Goal: Information Seeking & Learning: Learn about a topic

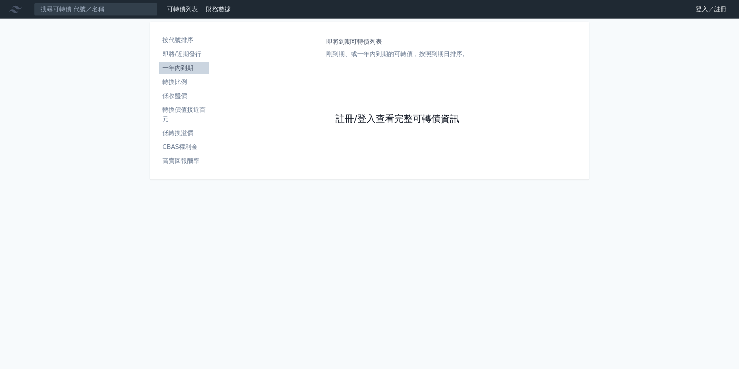
click at [422, 115] on link "註冊/登入查看完整可轉債資訊" at bounding box center [397, 119] width 124 height 12
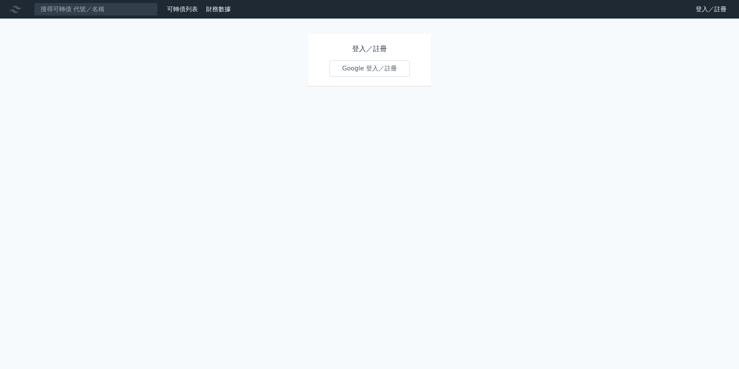
click at [374, 65] on link "Google 登入／註冊" at bounding box center [369, 68] width 80 height 16
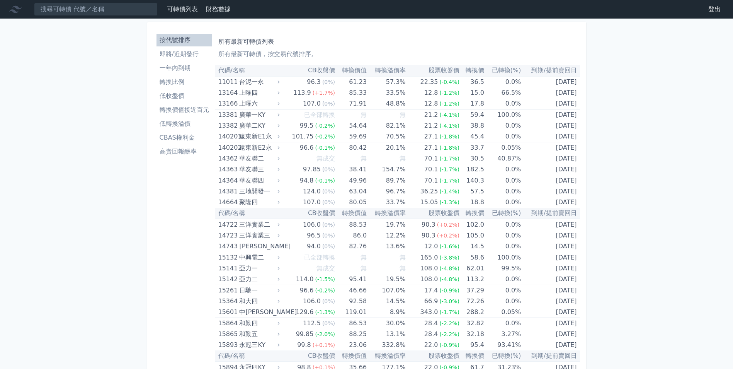
click at [176, 9] on link "可轉債列表" at bounding box center [182, 8] width 31 height 7
click at [563, 70] on th "到期/提前賣回日" at bounding box center [550, 70] width 59 height 11
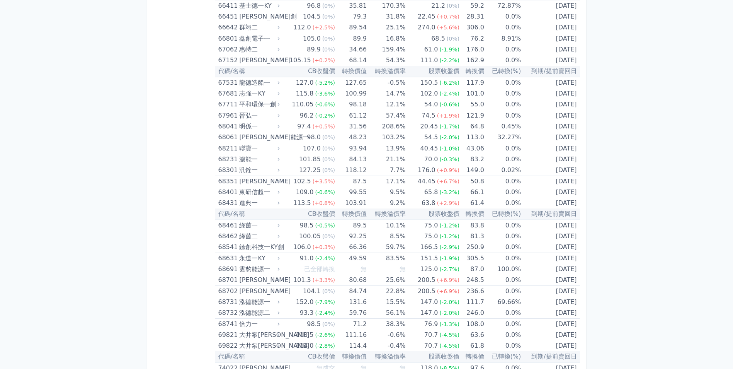
scroll to position [4512, 0]
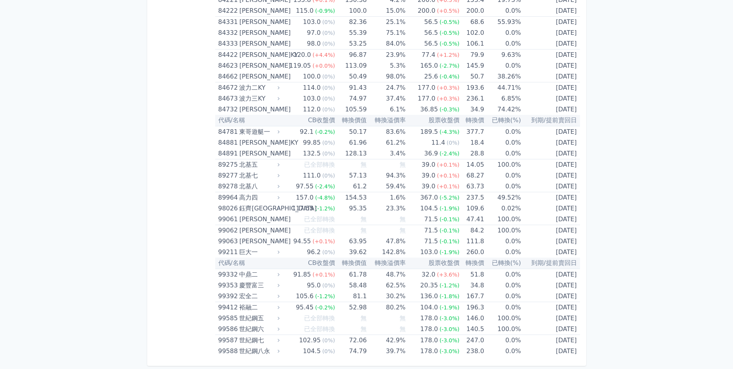
drag, startPoint x: 634, startPoint y: 107, endPoint x: 644, endPoint y: 223, distance: 117.1
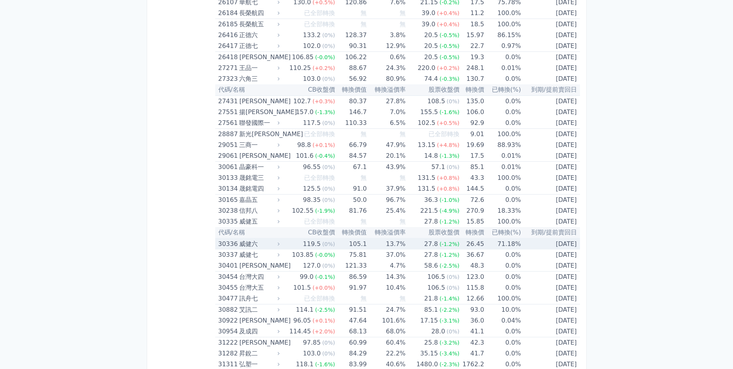
scroll to position [996, 0]
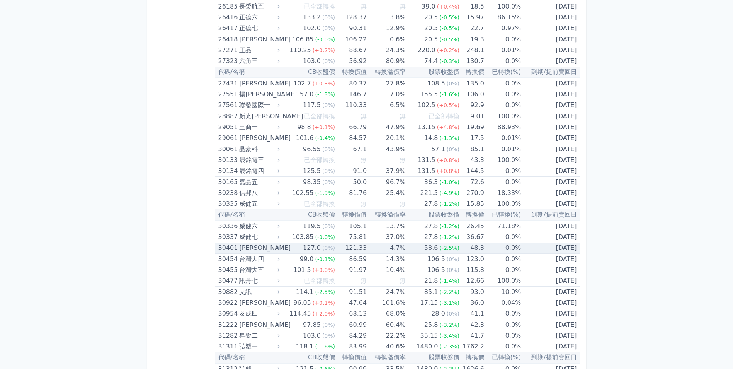
click at [352, 246] on td "121.33" at bounding box center [351, 247] width 32 height 11
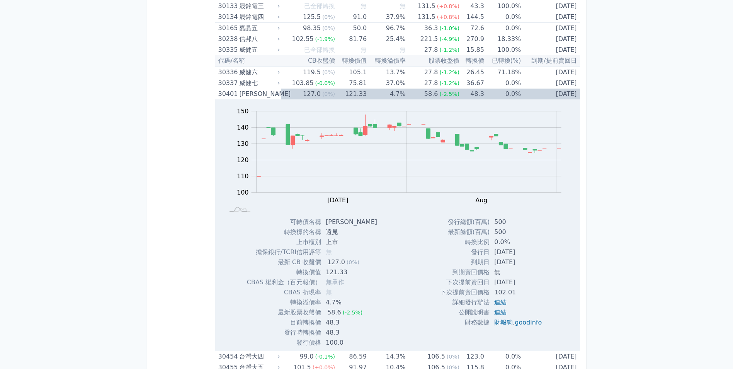
scroll to position [1151, 0]
click at [379, 91] on td "4.7%" at bounding box center [386, 93] width 39 height 11
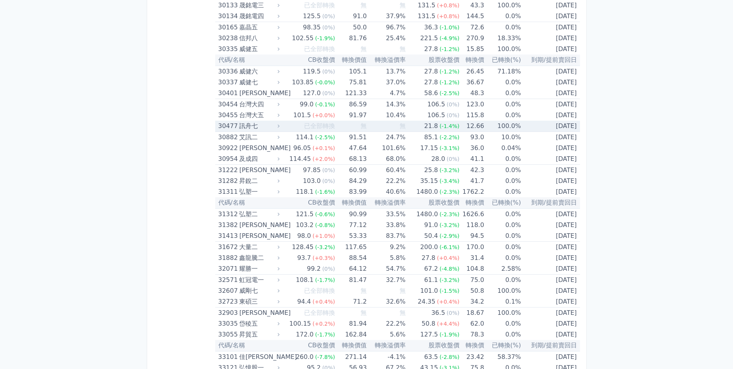
click at [400, 127] on span "無" at bounding box center [402, 125] width 6 height 7
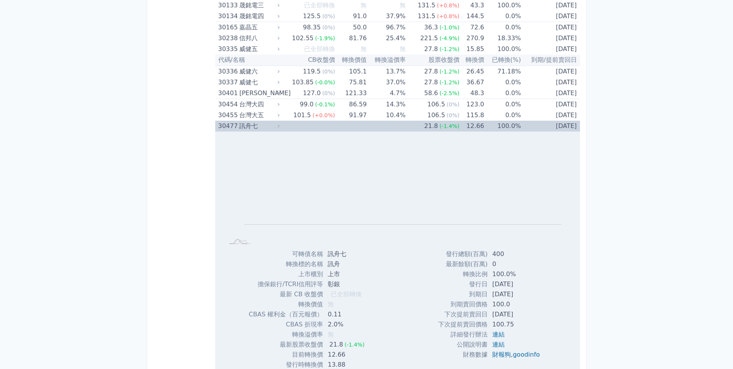
click at [412, 126] on td "21.8 (-1.4%)" at bounding box center [433, 126] width 54 height 11
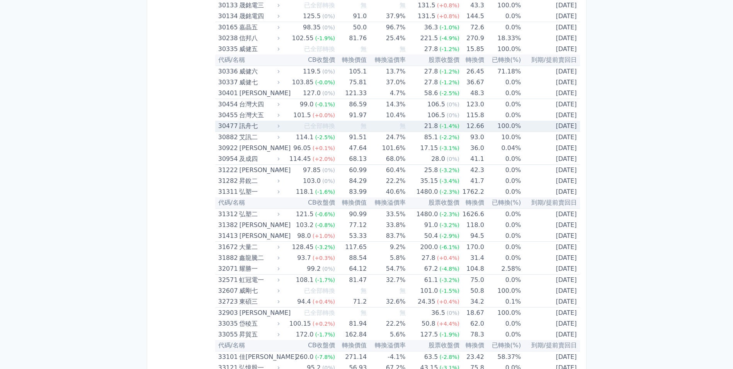
click at [396, 129] on td "無" at bounding box center [386, 126] width 39 height 11
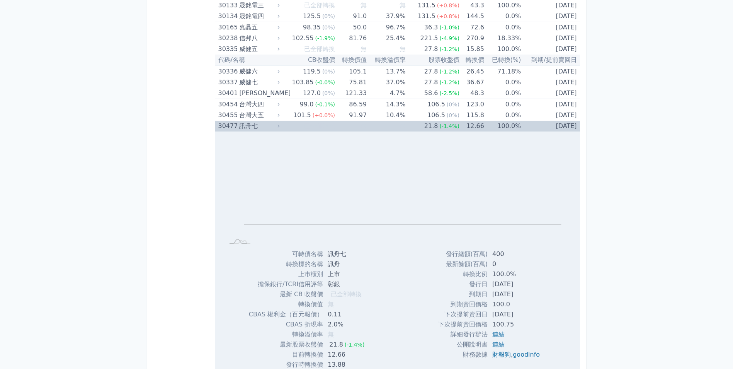
click at [395, 129] on td "無" at bounding box center [386, 126] width 39 height 11
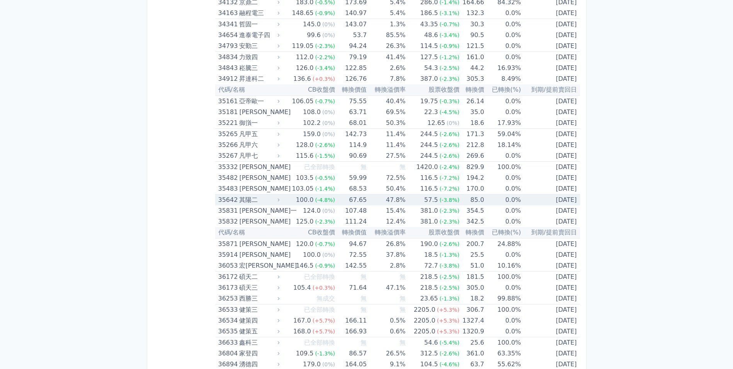
scroll to position [1692, 0]
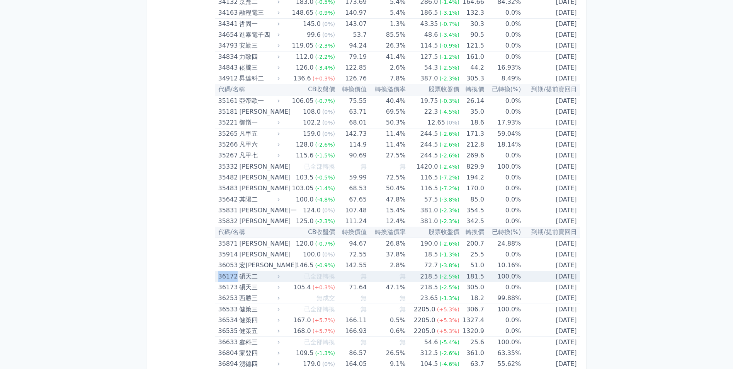
drag, startPoint x: 216, startPoint y: 277, endPoint x: 235, endPoint y: 277, distance: 19.7
click at [235, 277] on td "36172 碩天二" at bounding box center [248, 276] width 66 height 11
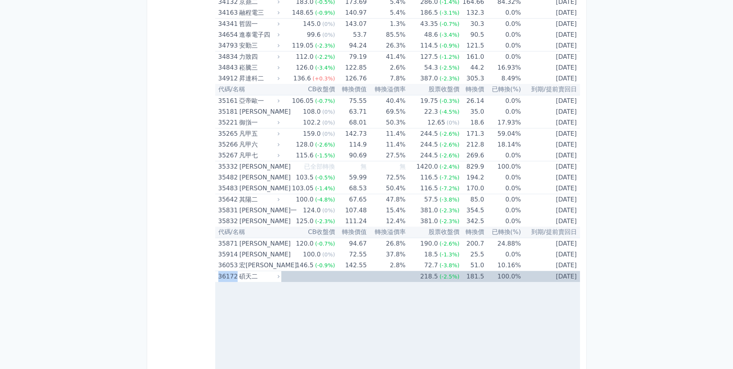
copy div "36172"
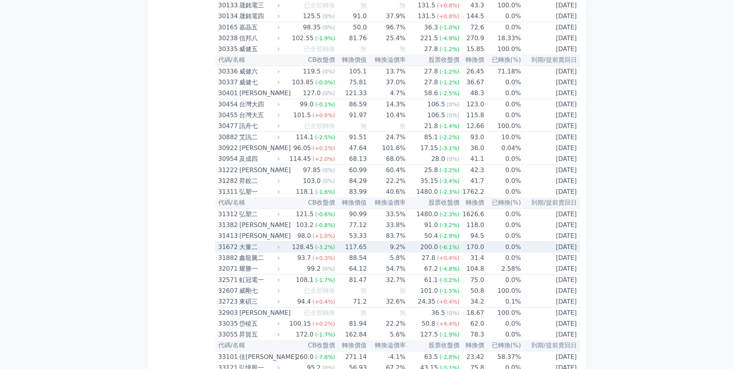
scroll to position [1035, 0]
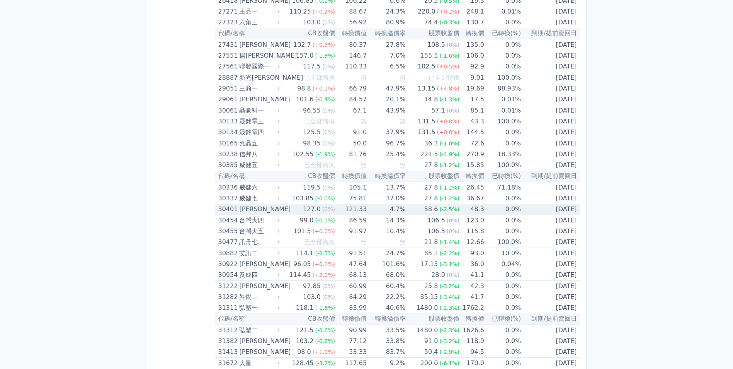
click at [314, 208] on div "127.0" at bounding box center [311, 209] width 21 height 11
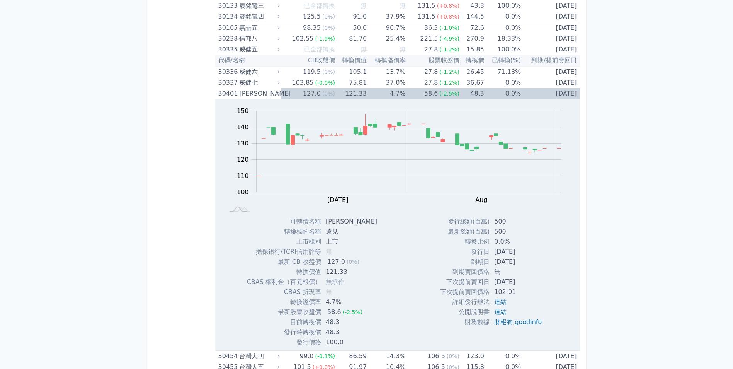
scroll to position [1151, 0]
click at [470, 95] on td "48.3" at bounding box center [471, 93] width 25 height 11
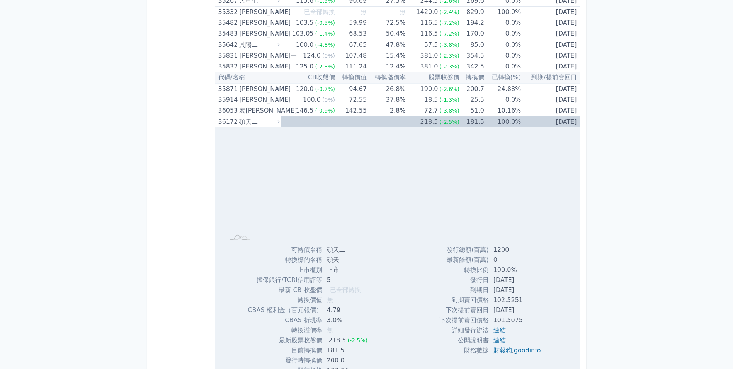
scroll to position [1885, 0]
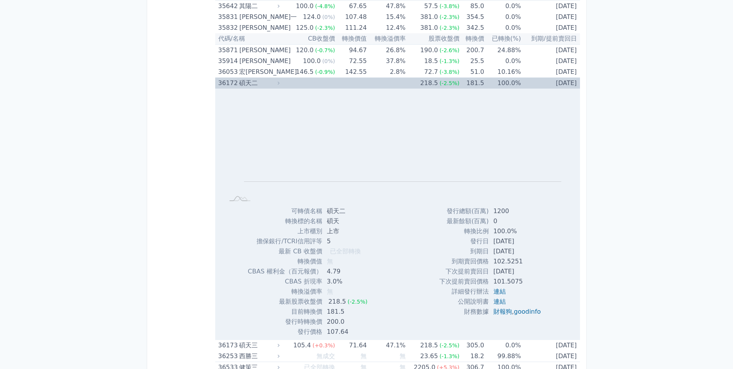
click at [521, 82] on td "[DATE]" at bounding box center [550, 83] width 59 height 11
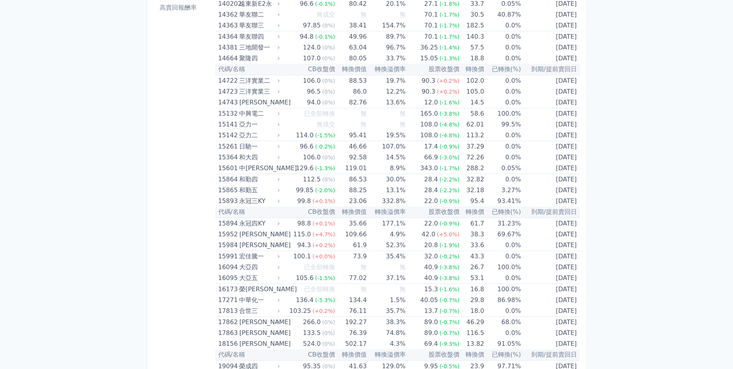
scroll to position [0, 0]
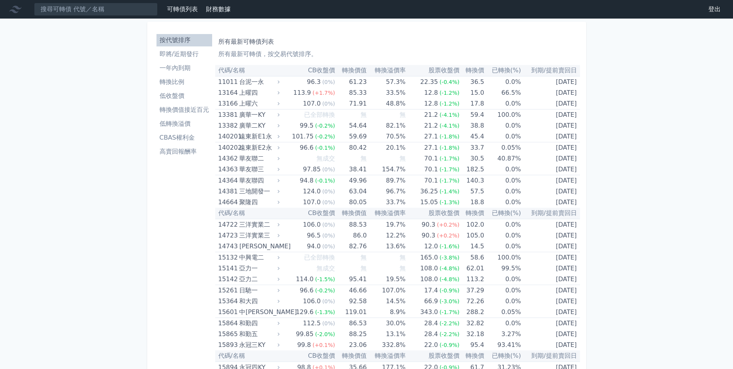
click at [352, 70] on th "轉換價值" at bounding box center [351, 70] width 32 height 11
click at [221, 10] on link "財務數據" at bounding box center [218, 8] width 25 height 7
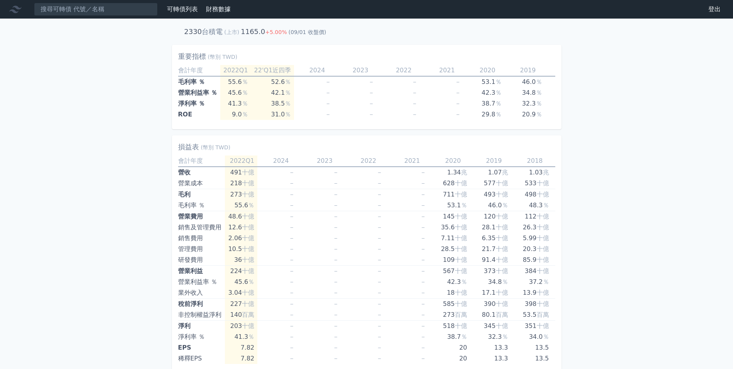
click at [180, 9] on link "可轉債列表" at bounding box center [182, 8] width 31 height 7
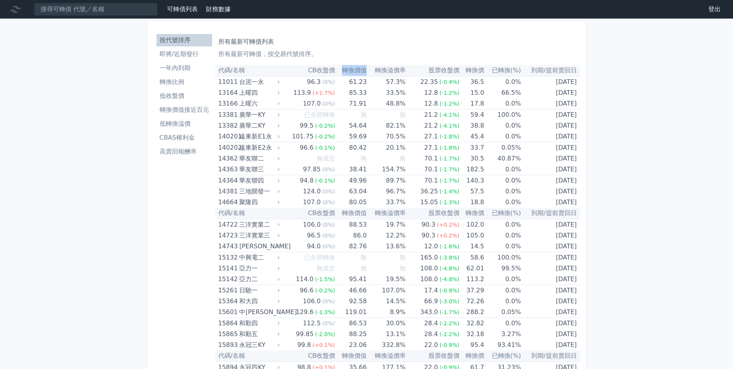
drag, startPoint x: 342, startPoint y: 71, endPoint x: 364, endPoint y: 70, distance: 21.3
click at [364, 70] on th "轉換價值" at bounding box center [351, 70] width 32 height 11
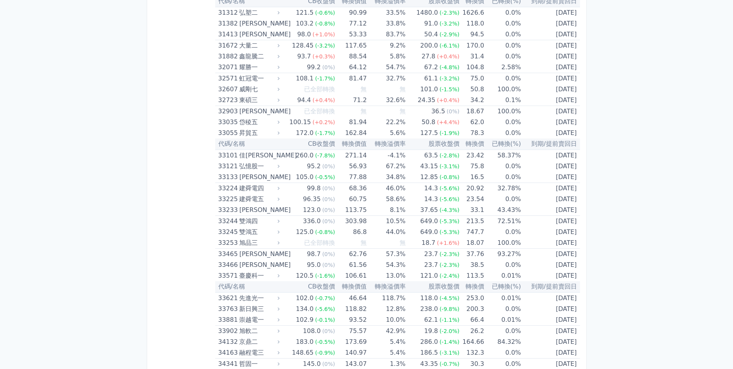
scroll to position [1120, 0]
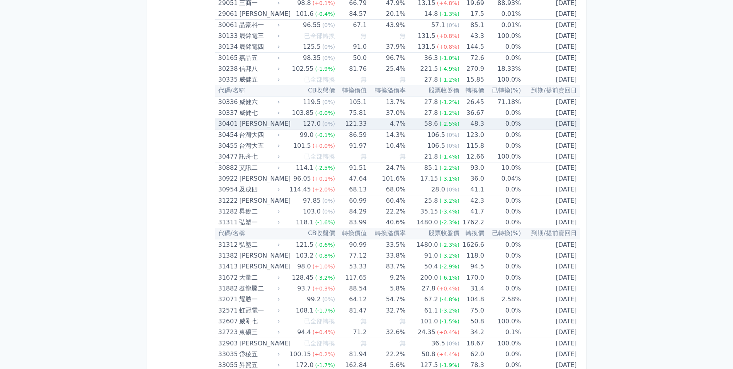
click at [250, 122] on div "[PERSON_NAME]" at bounding box center [258, 123] width 39 height 11
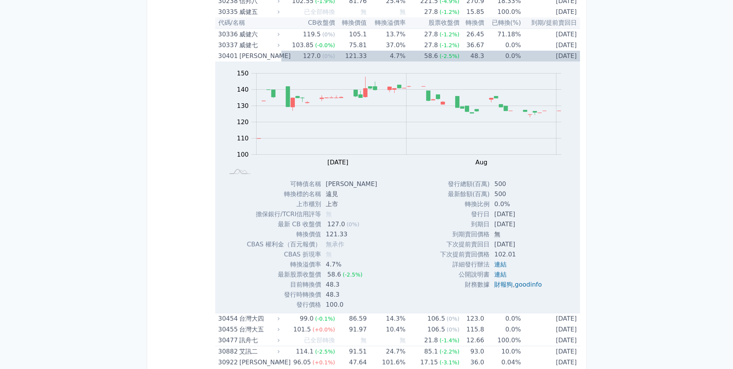
scroll to position [1198, 0]
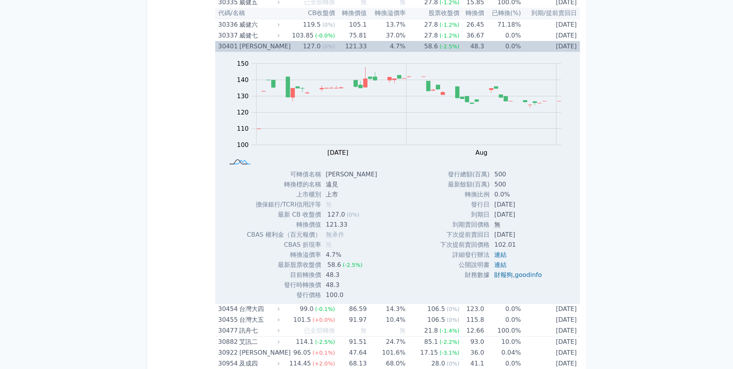
click at [239, 160] on icon at bounding box center [239, 162] width 21 height 4
drag, startPoint x: 280, startPoint y: 266, endPoint x: 350, endPoint y: 273, distance: 69.9
click at [350, 273] on tbody "可轉債名稱 遠見一 轉換標的名稱 遠見 上市櫃別 上市 擔保銀行/TCRI信用評等 無 最新 CB 收盤價 127.0 (0%) 121.33" at bounding box center [315, 234] width 136 height 131
drag, startPoint x: 350, startPoint y: 273, endPoint x: 349, endPoint y: 277, distance: 4.3
click at [349, 277] on td "48.3" at bounding box center [352, 275] width 62 height 10
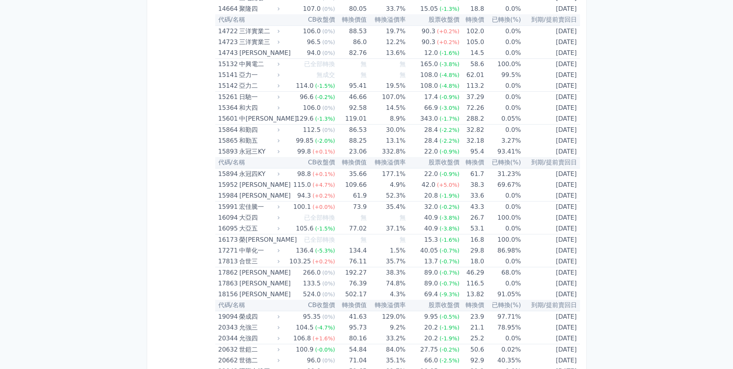
scroll to position [4249, 0]
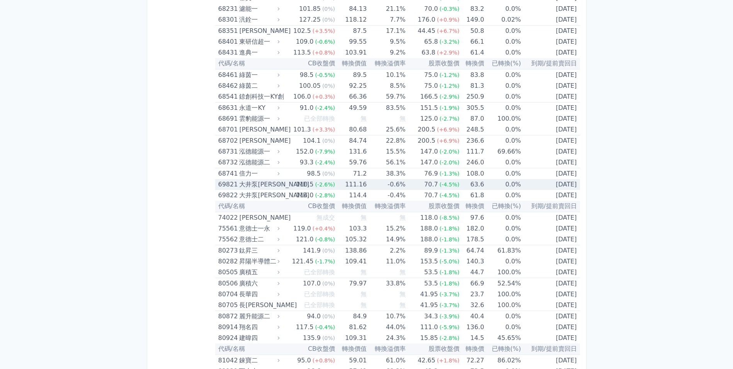
click at [433, 186] on div "70.7" at bounding box center [431, 184] width 17 height 11
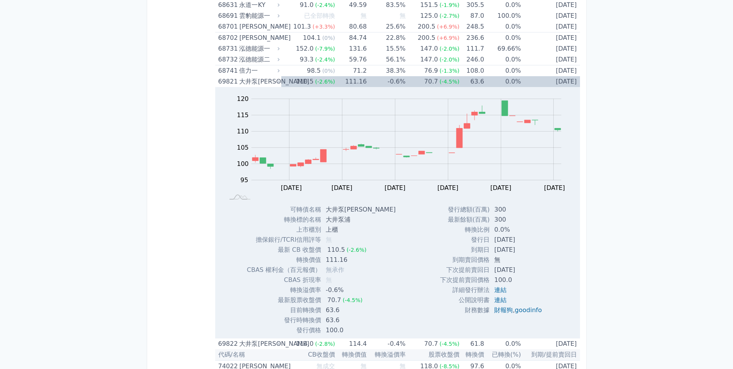
scroll to position [4365, 0]
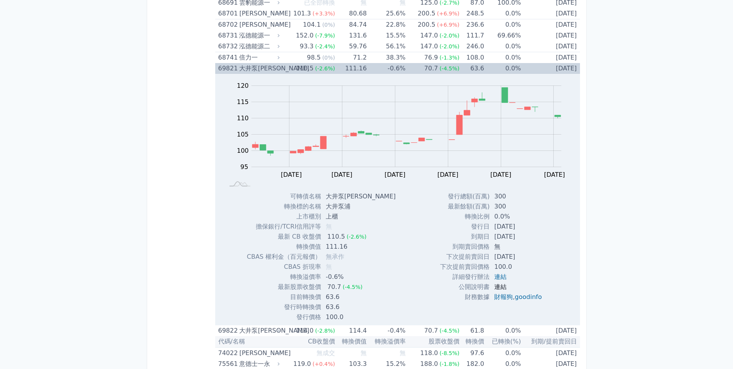
click at [500, 286] on link "連結" at bounding box center [500, 286] width 12 height 7
click at [496, 275] on link "連結" at bounding box center [500, 276] width 12 height 7
click at [498, 285] on link "連結" at bounding box center [500, 286] width 12 height 7
